Goal: Information Seeking & Learning: Learn about a topic

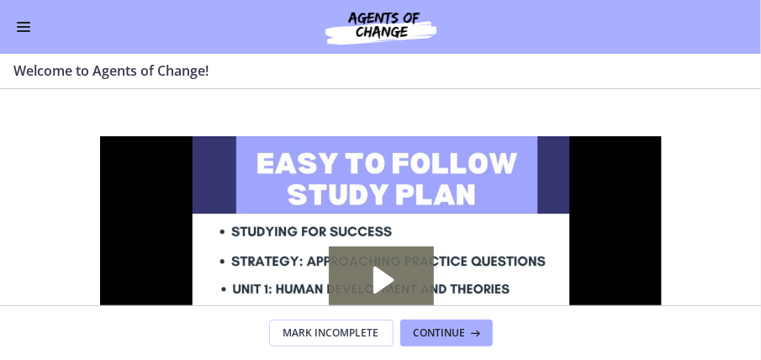
click at [27, 29] on button "Enable menu" at bounding box center [23, 27] width 20 height 20
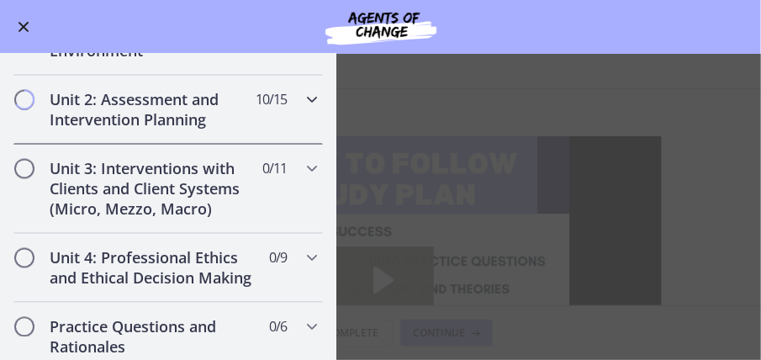
scroll to position [1213, 0]
click at [84, 103] on h2 "Unit 2: Assessment and Intervention Planning" at bounding box center [152, 109] width 205 height 40
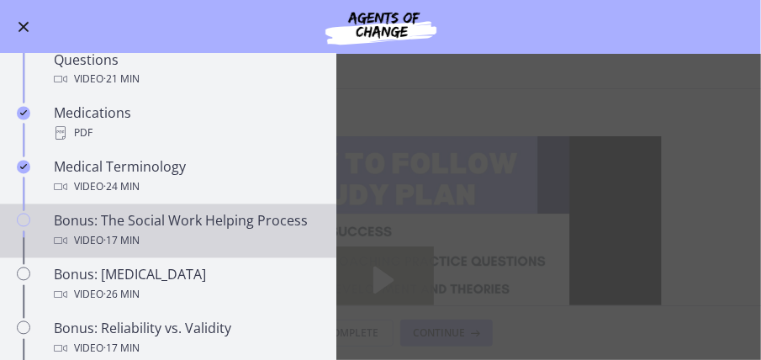
scroll to position [1134, 0]
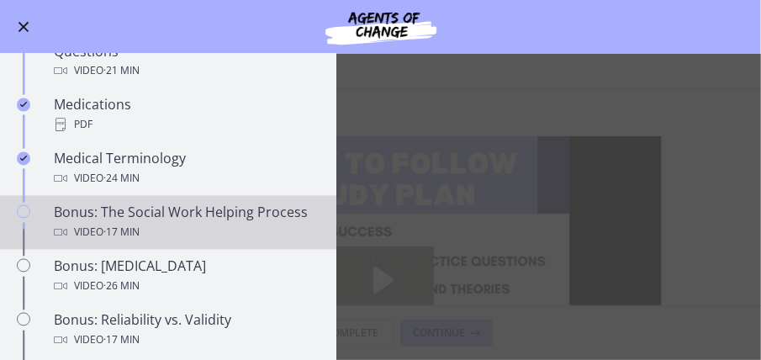
click at [108, 212] on div "Bonus: The Social Work Helping Process Video · 17 min" at bounding box center [185, 223] width 262 height 40
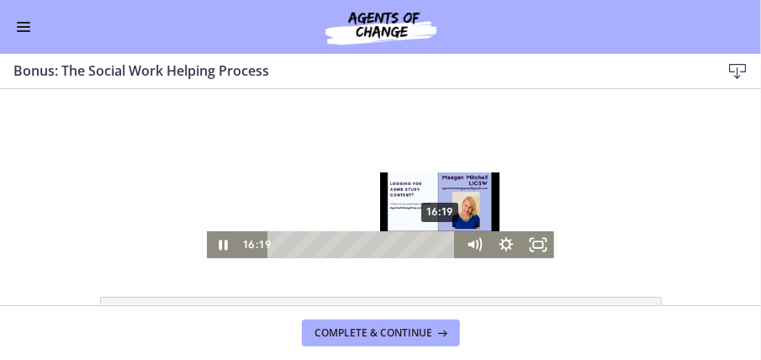
click at [440, 242] on div "16:19" at bounding box center [364, 244] width 171 height 27
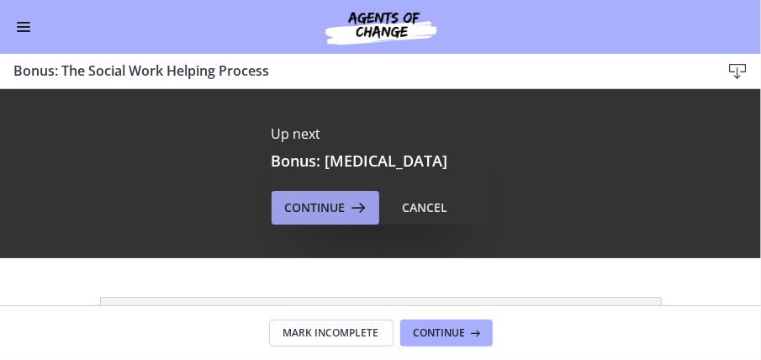
click at [328, 211] on span "Continue" at bounding box center [315, 208] width 61 height 20
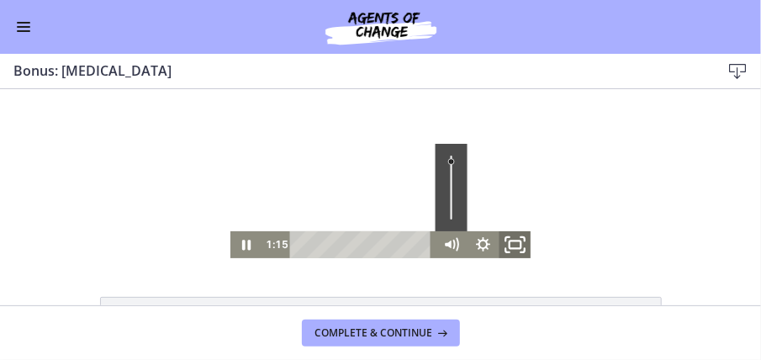
click at [508, 244] on icon "Fullscreen" at bounding box center [515, 244] width 39 height 32
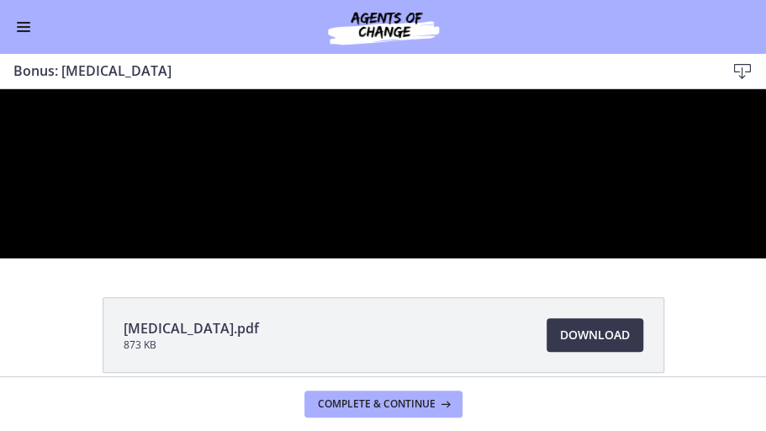
click at [733, 230] on button "Unfullscreen" at bounding box center [750, 244] width 34 height 29
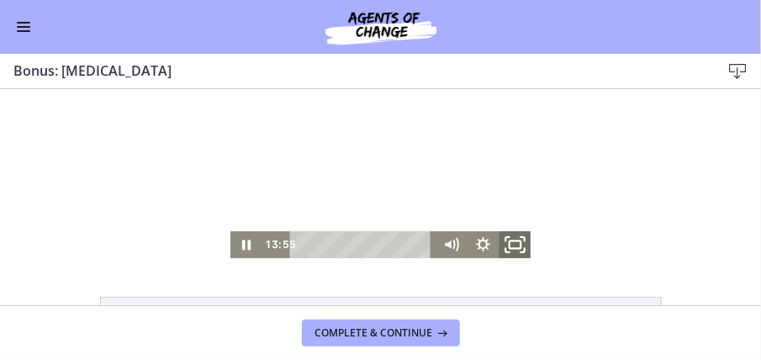
click at [509, 239] on icon "Fullscreen" at bounding box center [515, 244] width 39 height 32
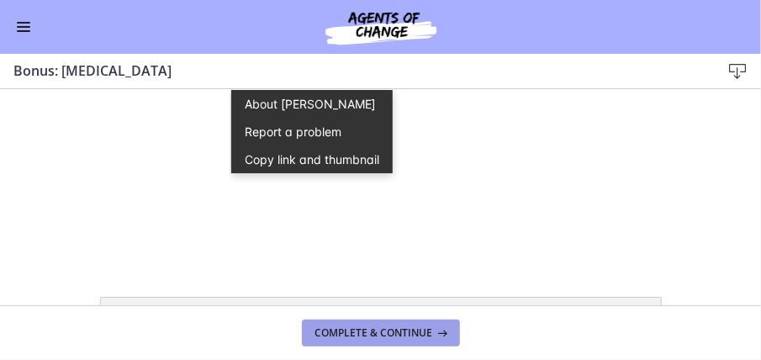
click at [403, 337] on span "Complete & continue" at bounding box center [374, 332] width 118 height 13
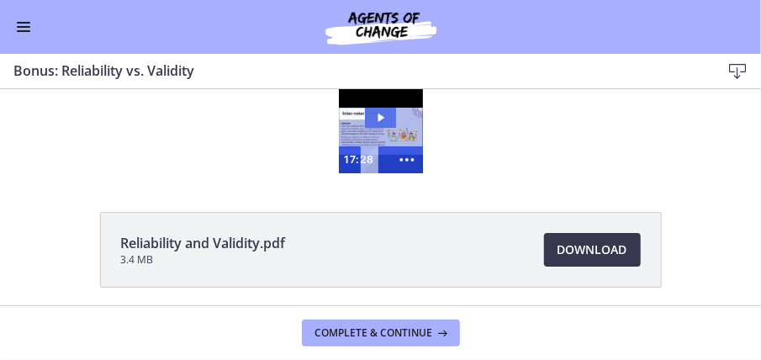
click at [374, 123] on icon "Play Video: cls55igrkbac72sj7790.mp4" at bounding box center [381, 117] width 32 height 20
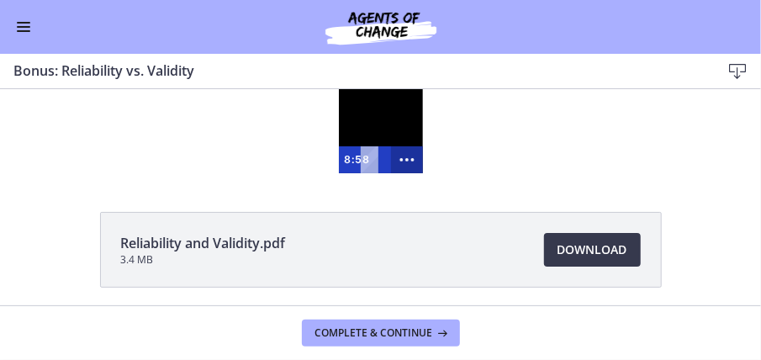
click at [411, 151] on icon "Show more buttons" at bounding box center [406, 159] width 32 height 27
click at [370, 156] on icon "Fullscreen" at bounding box center [374, 159] width 32 height 27
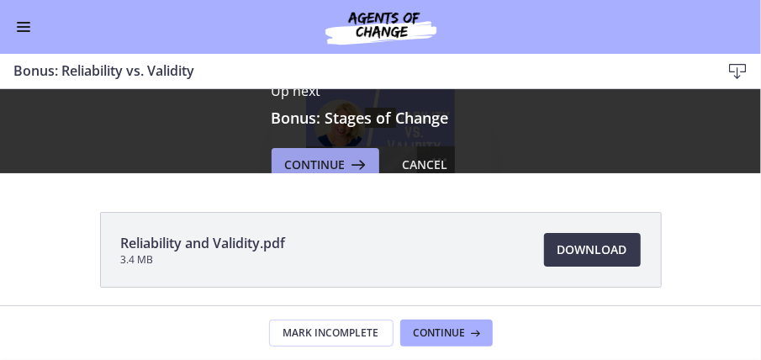
click at [324, 162] on span "Continue" at bounding box center [315, 165] width 61 height 20
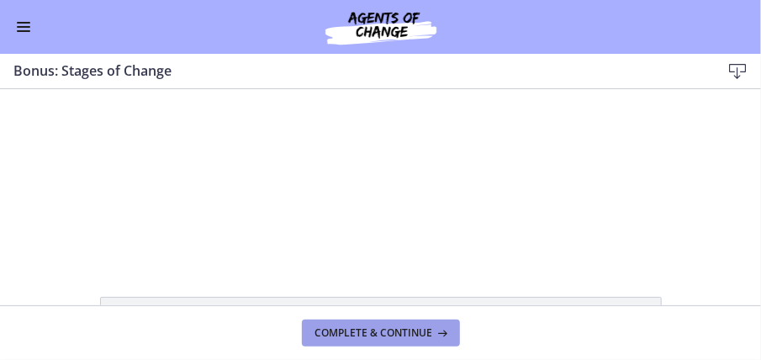
click at [382, 343] on button "Complete & continue" at bounding box center [381, 333] width 158 height 27
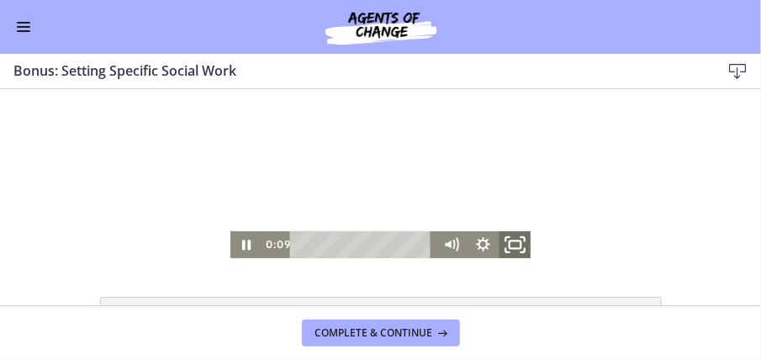
click at [505, 241] on icon "Fullscreen" at bounding box center [515, 244] width 39 height 32
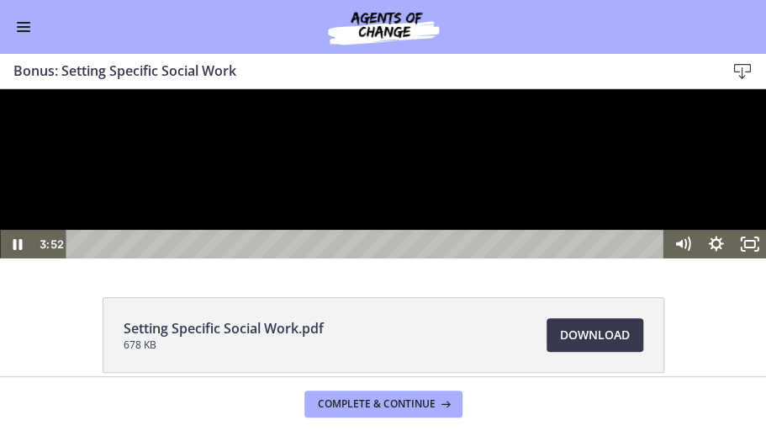
click at [279, 258] on div at bounding box center [383, 173] width 766 height 169
click at [29, 262] on icon "Play Video" at bounding box center [18, 244] width 40 height 34
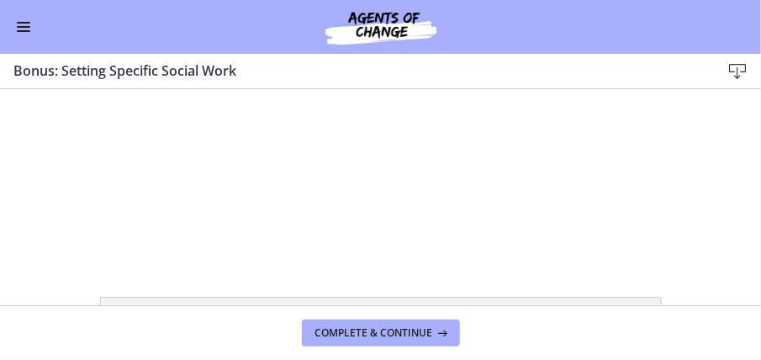
scroll to position [1134, 0]
